Goal: Navigation & Orientation: Find specific page/section

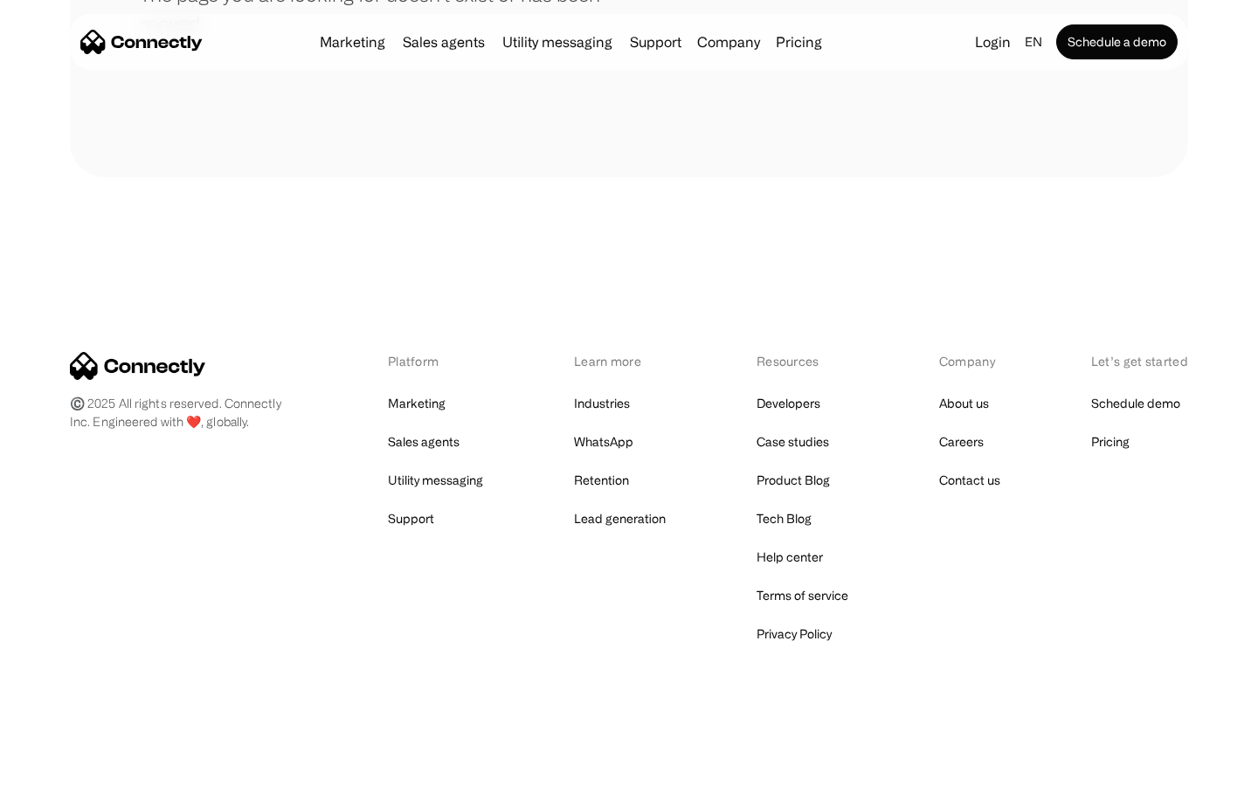
scroll to position [319, 0]
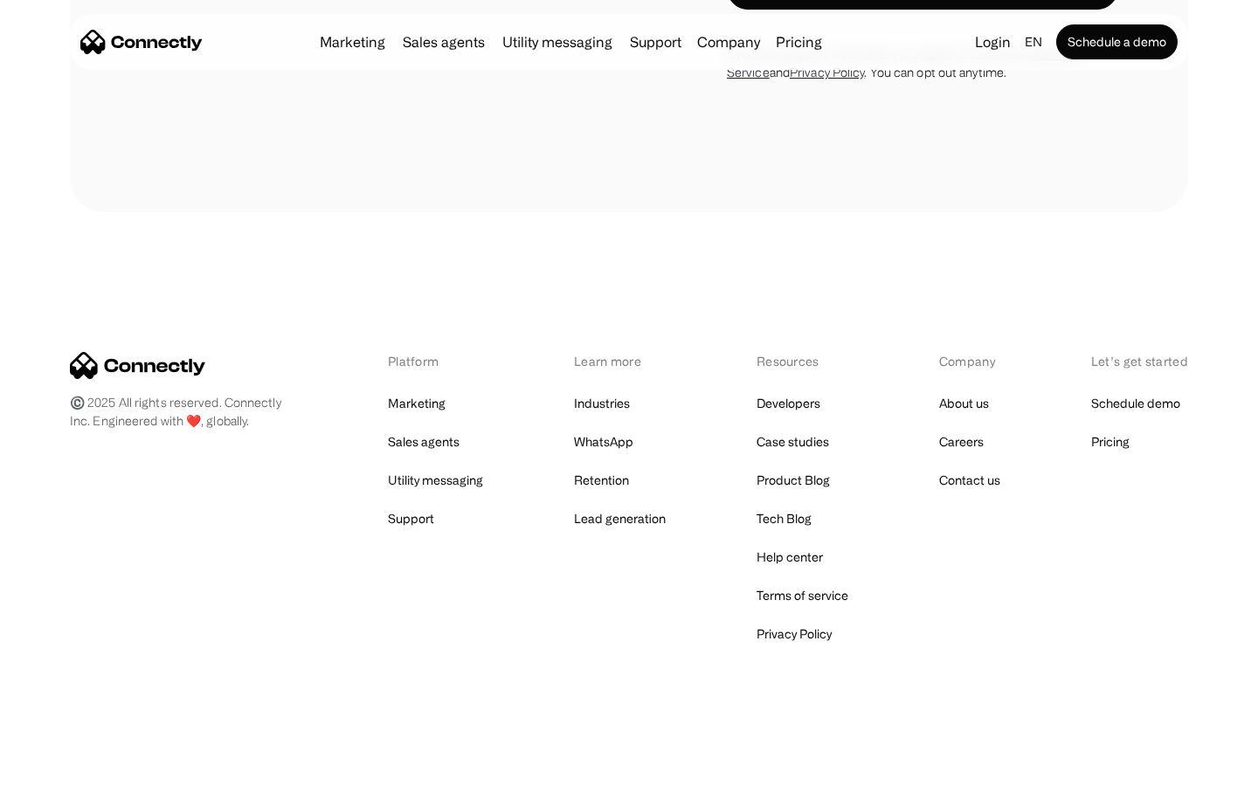
scroll to position [1475, 0]
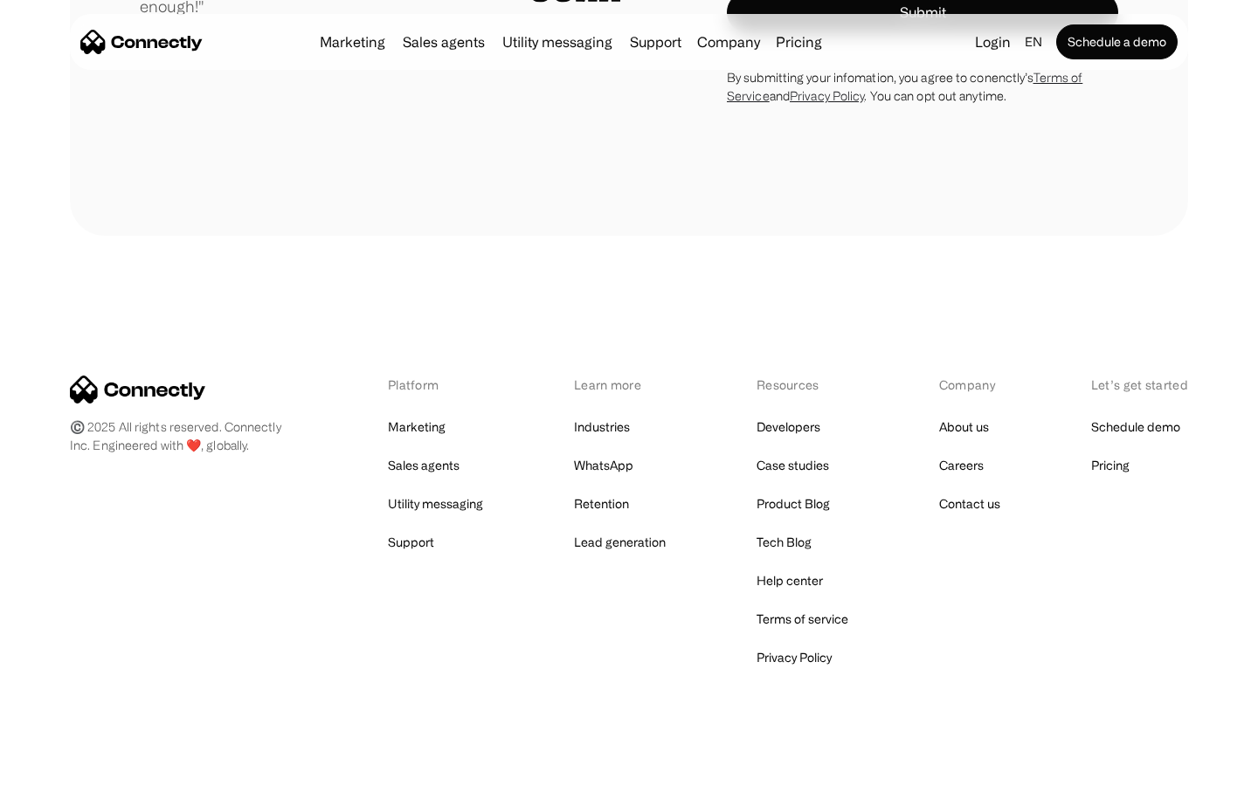
scroll to position [4865, 0]
